Goal: Task Accomplishment & Management: Use online tool/utility

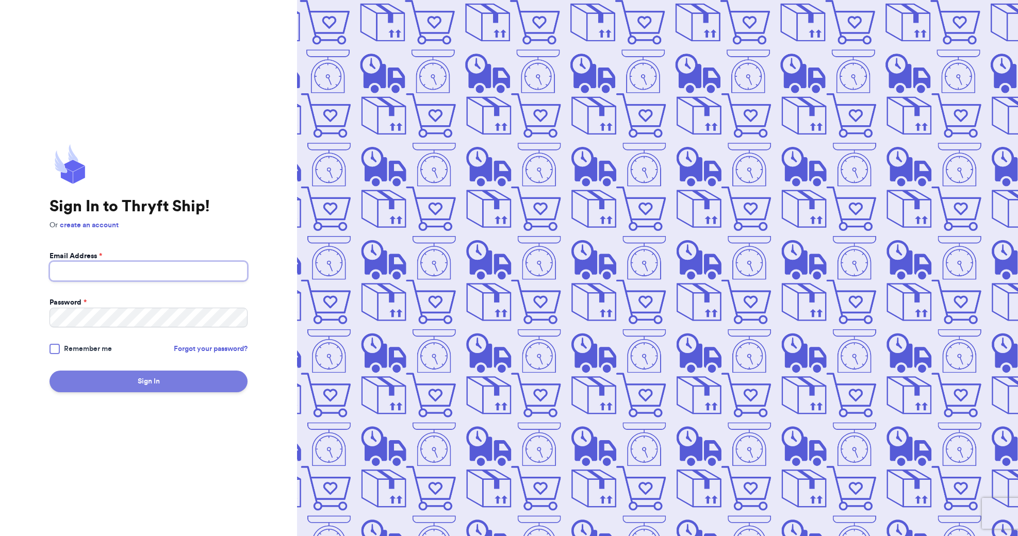
type input "[EMAIL_ADDRESS][DOMAIN_NAME]"
click at [151, 383] on button "Sign In" at bounding box center [148, 382] width 198 height 22
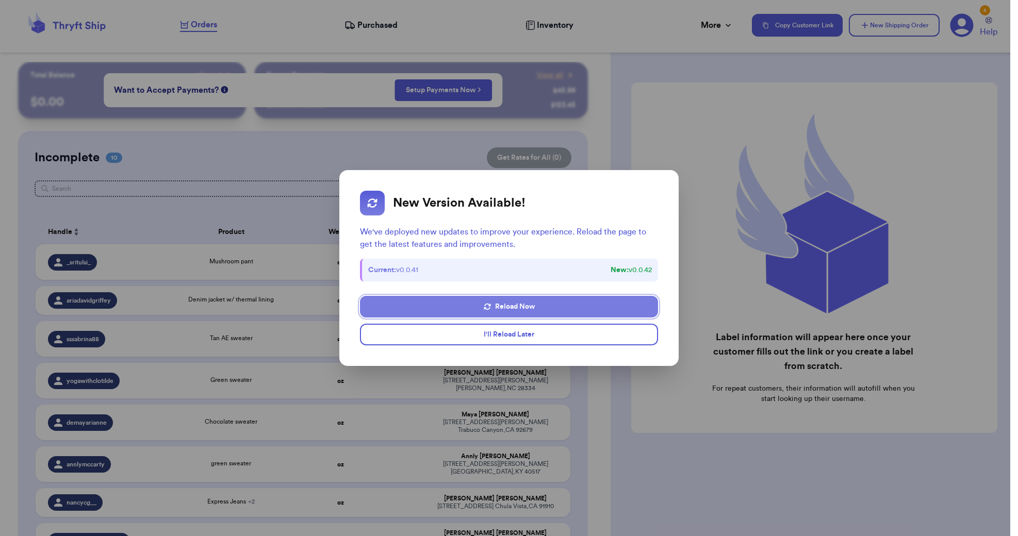
click at [509, 309] on button "Reload Now" at bounding box center [509, 307] width 298 height 22
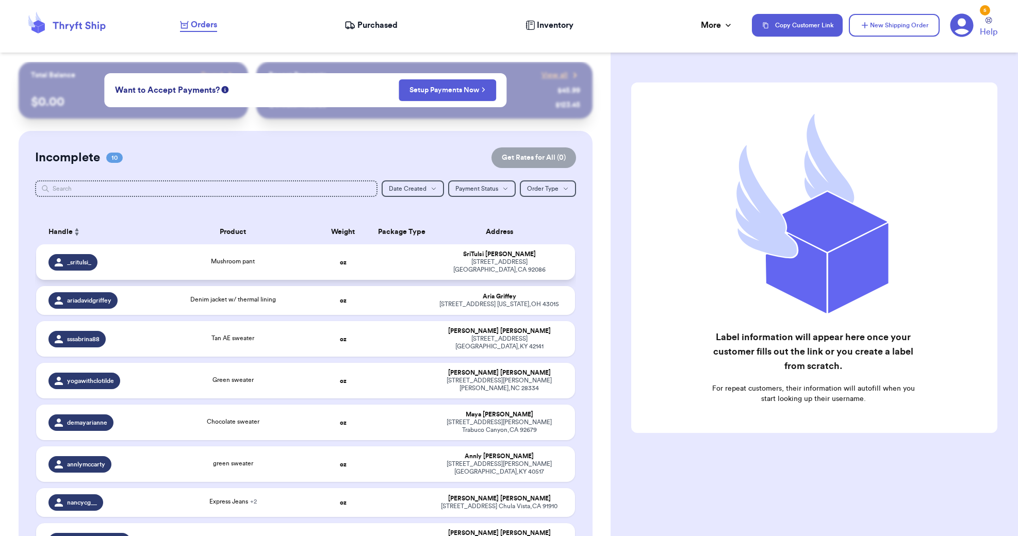
click at [391, 267] on td at bounding box center [401, 262] width 58 height 36
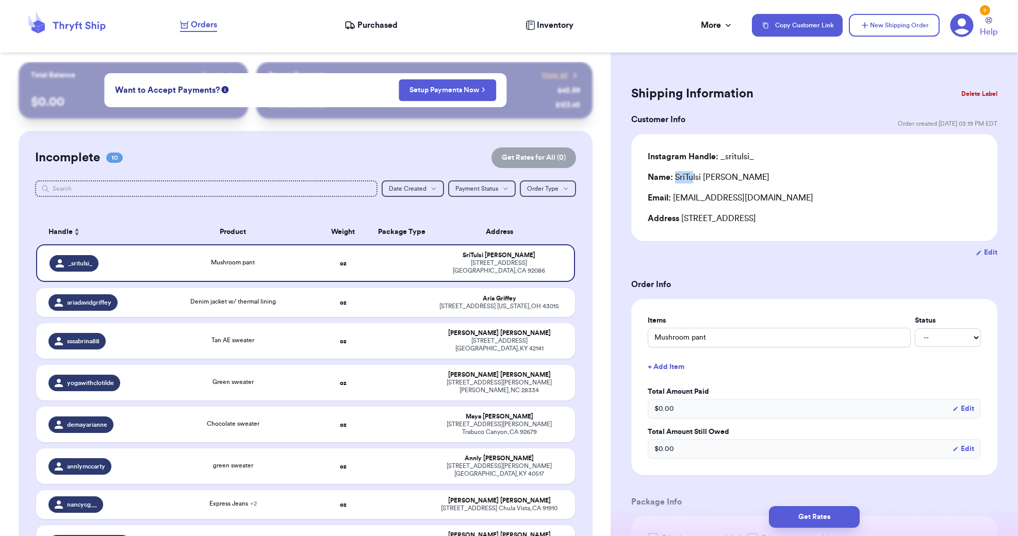
drag, startPoint x: 677, startPoint y: 178, endPoint x: 757, endPoint y: 178, distance: 80.4
click at [757, 178] on div "Name: [PERSON_NAME]" at bounding box center [814, 177] width 333 height 12
copy div "SriTulsi [PERSON_NAME]"
click at [398, 309] on td at bounding box center [401, 302] width 58 height 29
type input "Denim jacket w/ thermal lining"
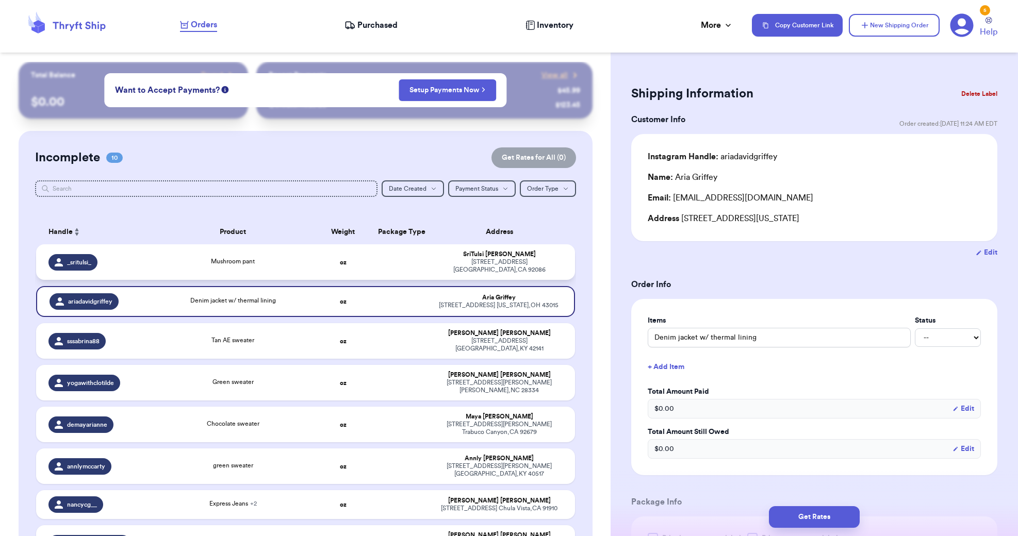
click at [447, 270] on div "[STREET_ADDRESS]" at bounding box center [499, 265] width 126 height 15
type input "Mushroom pant"
